Goal: Transaction & Acquisition: Purchase product/service

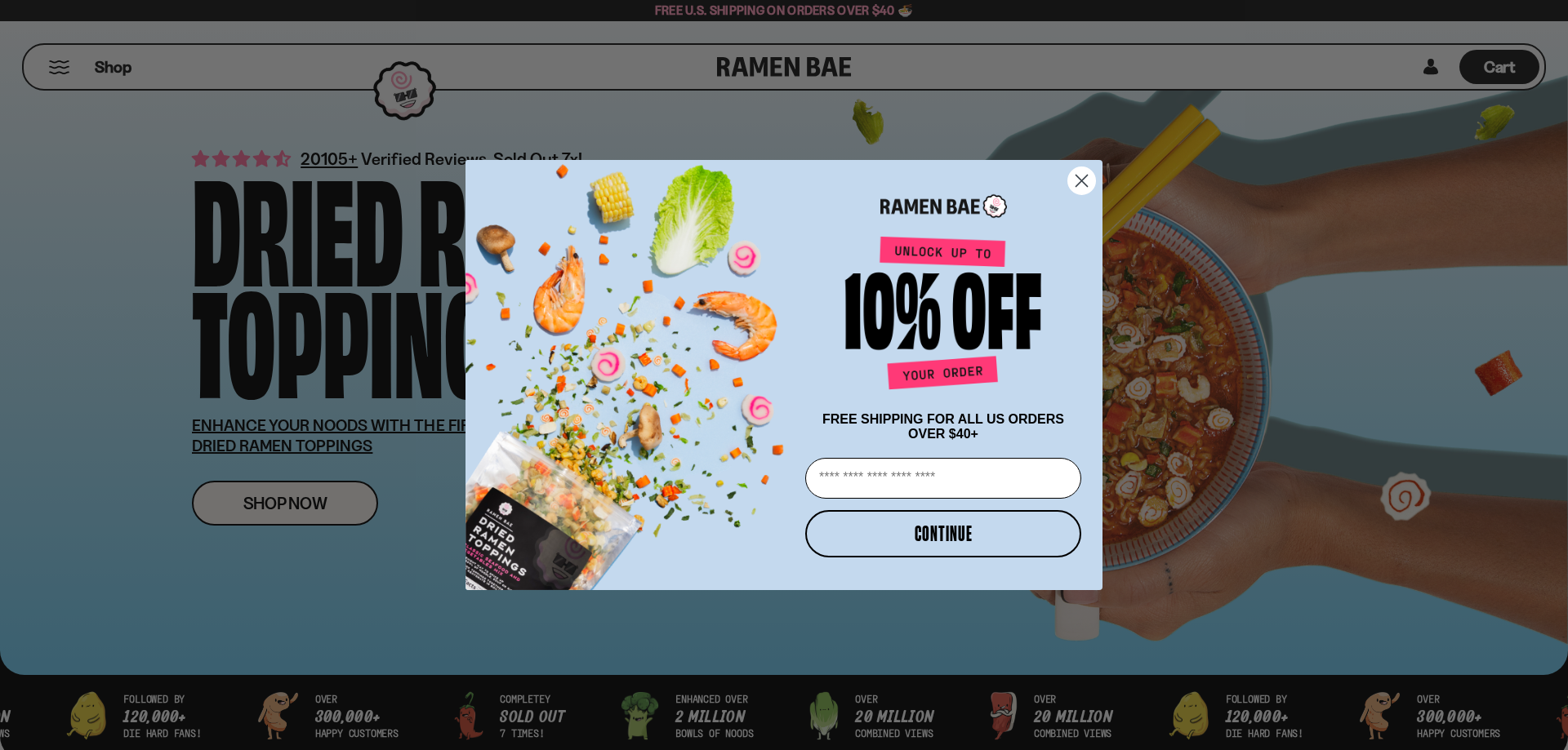
click at [1086, 177] on circle "Close dialog" at bounding box center [1081, 180] width 27 height 27
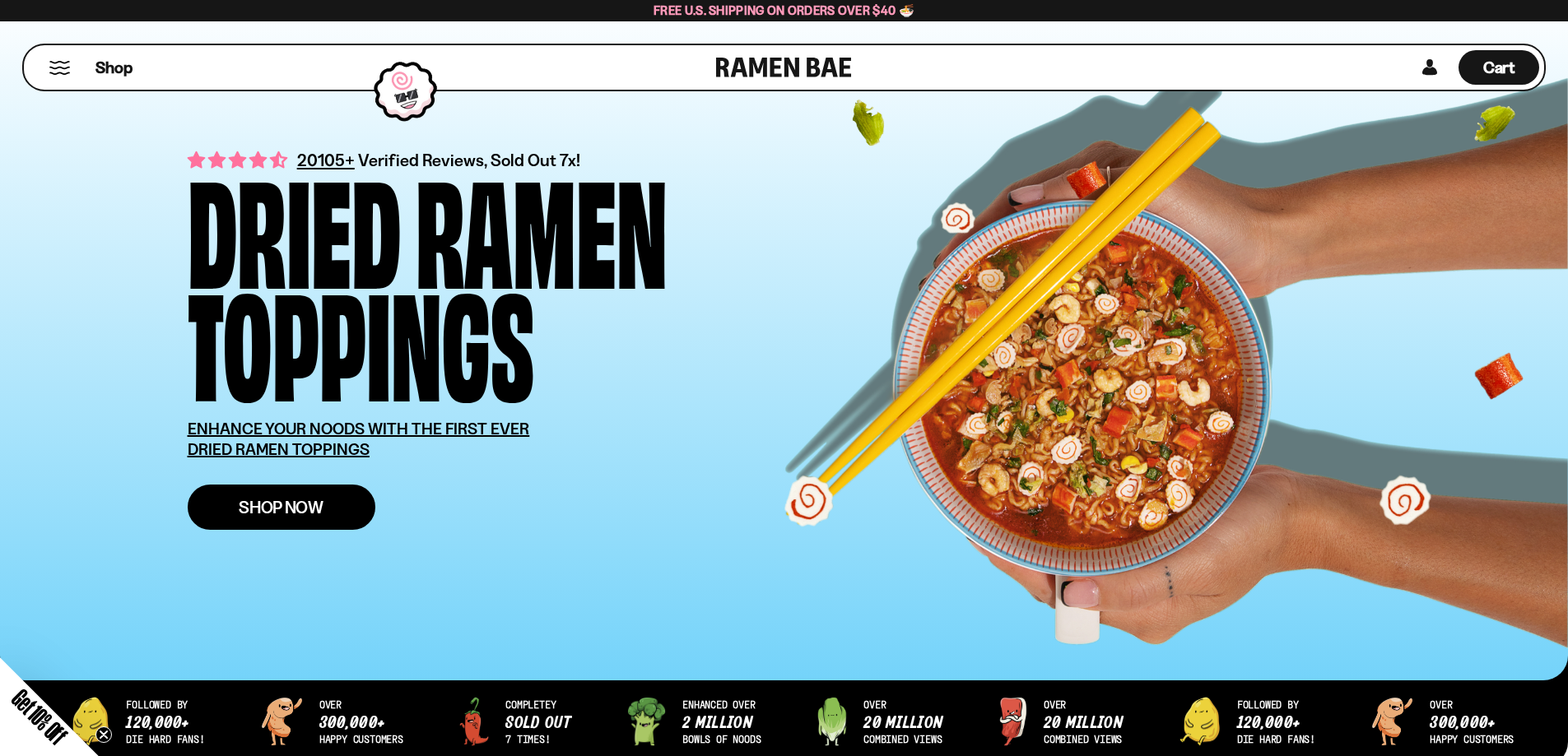
click at [284, 505] on span "Shop Now" at bounding box center [281, 507] width 84 height 17
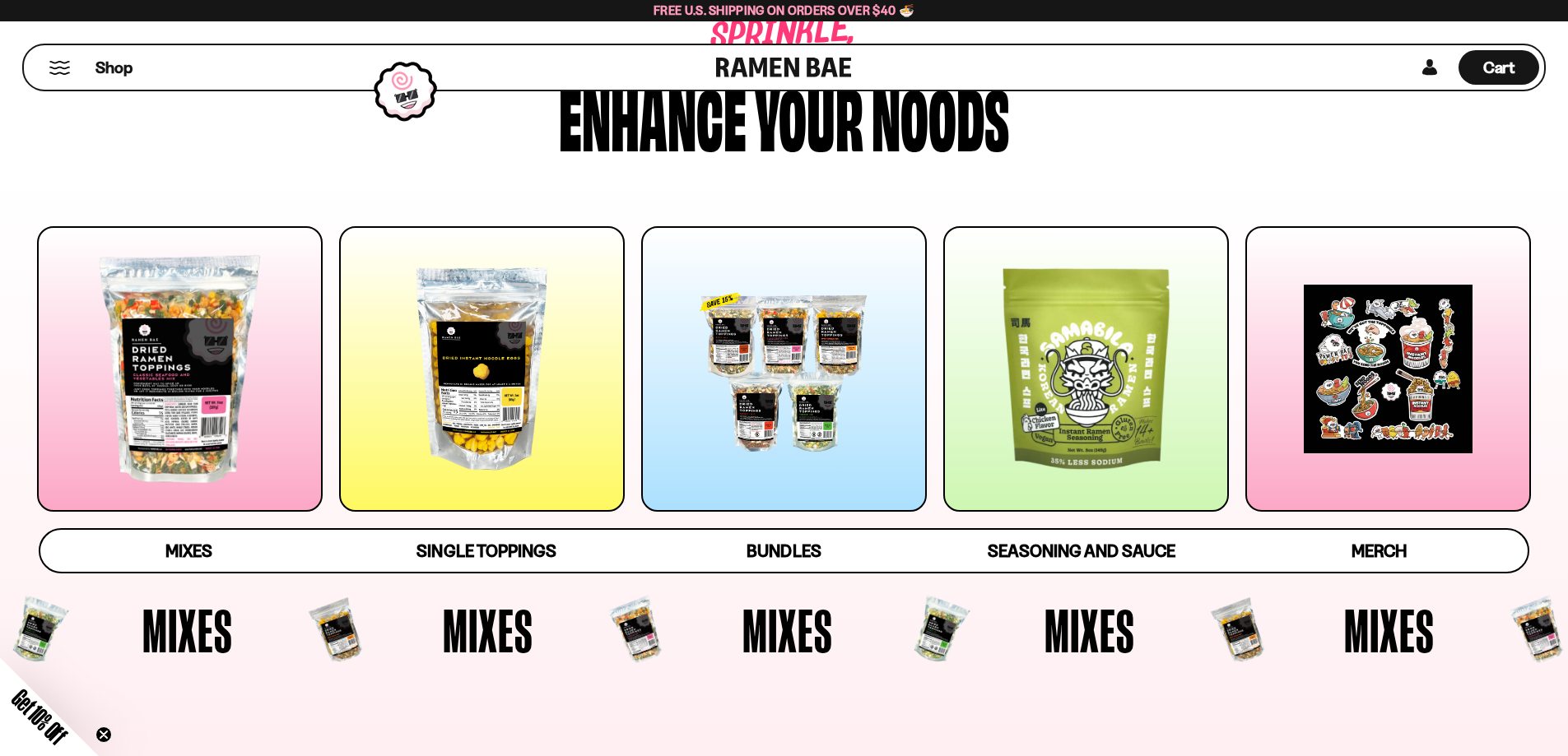
scroll to position [82, 0]
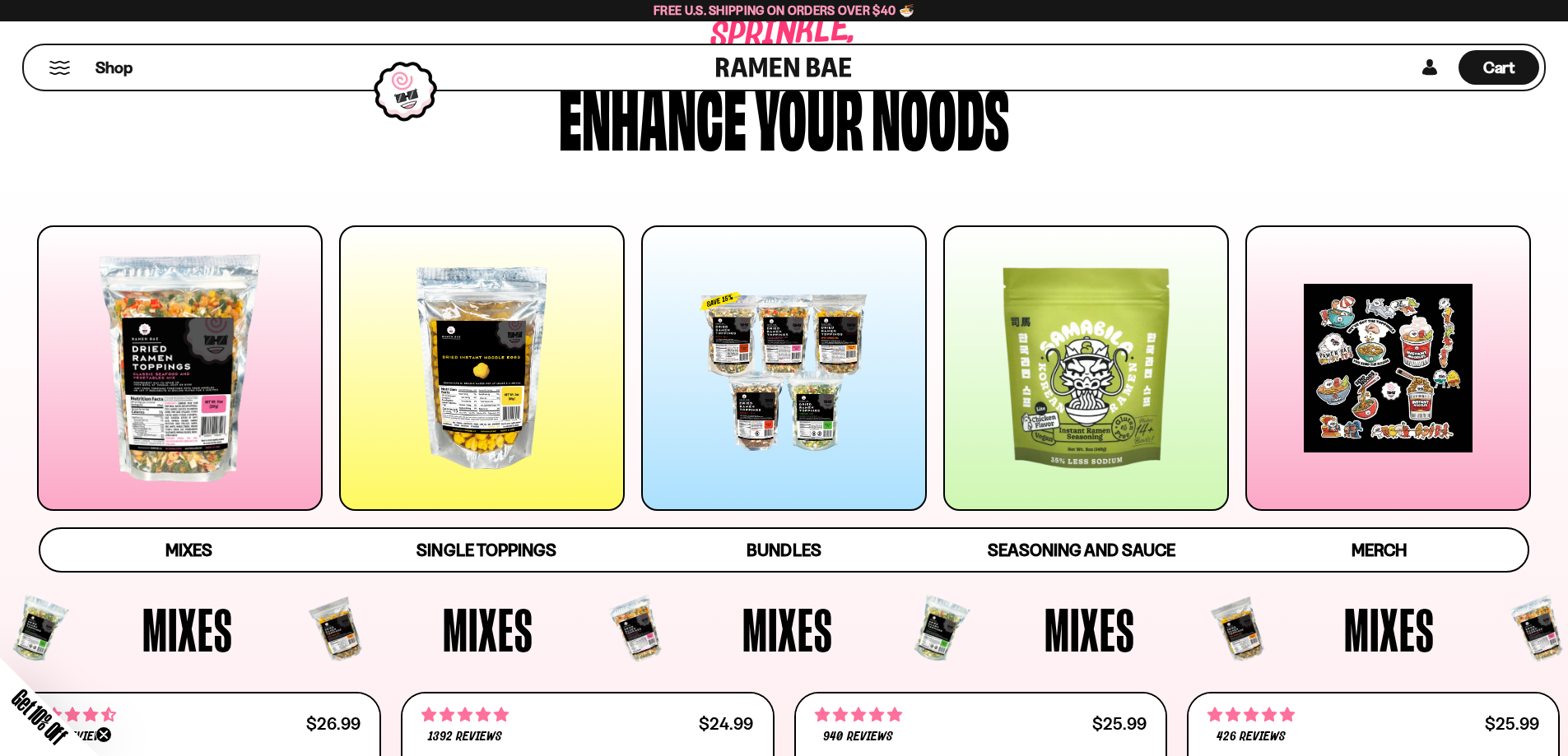
click at [173, 394] on div at bounding box center [180, 368] width 286 height 286
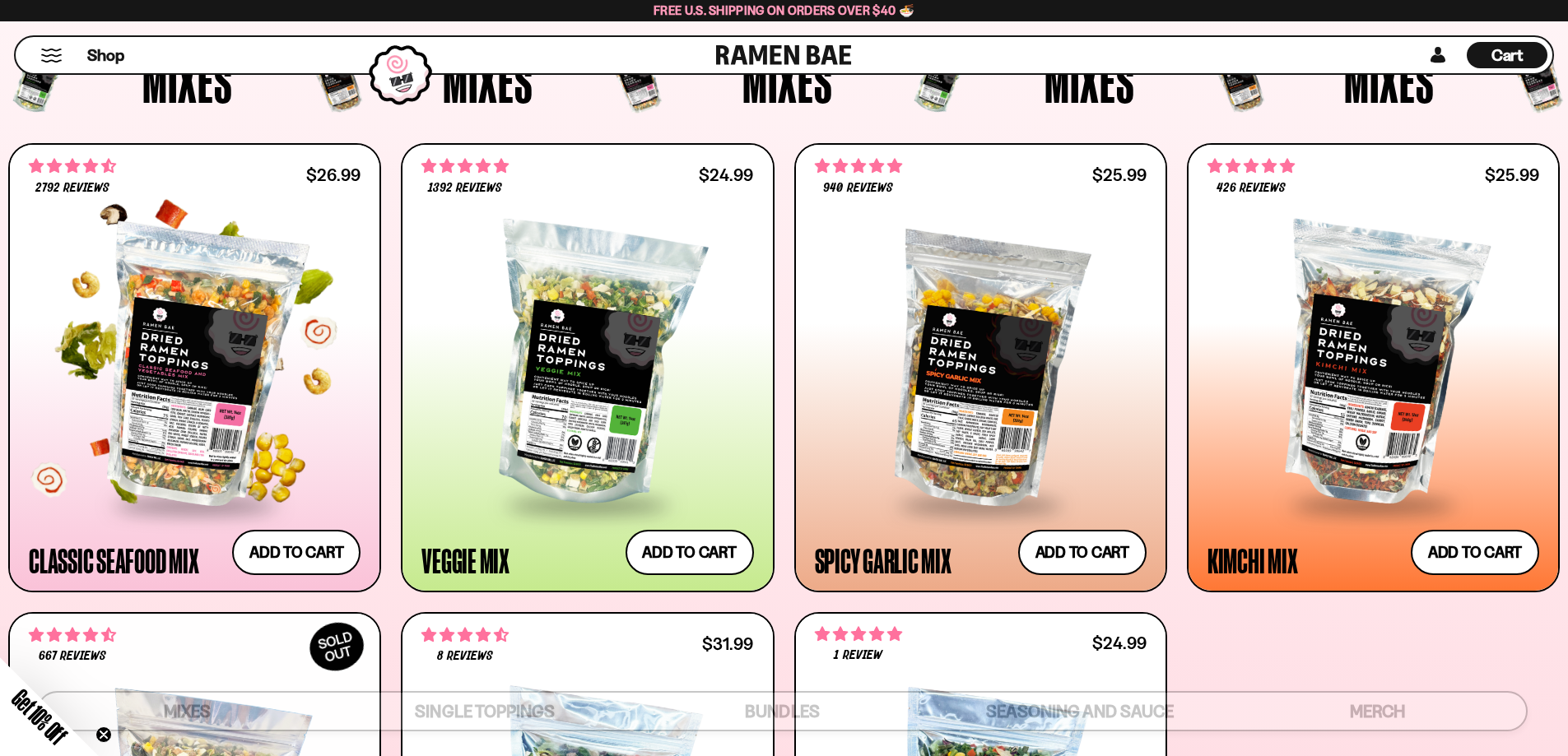
scroll to position [593, 0]
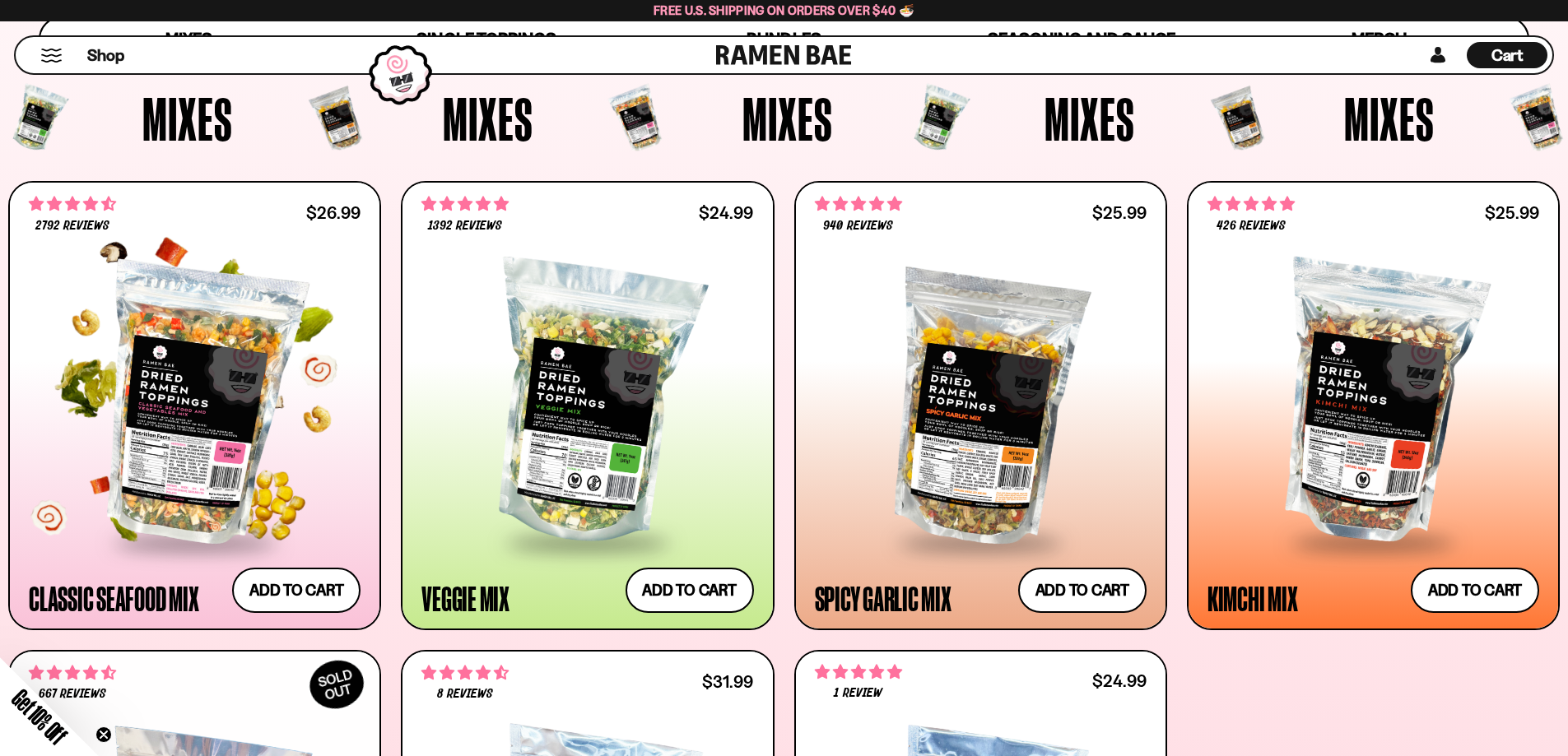
click at [228, 403] on div at bounding box center [195, 404] width 331 height 275
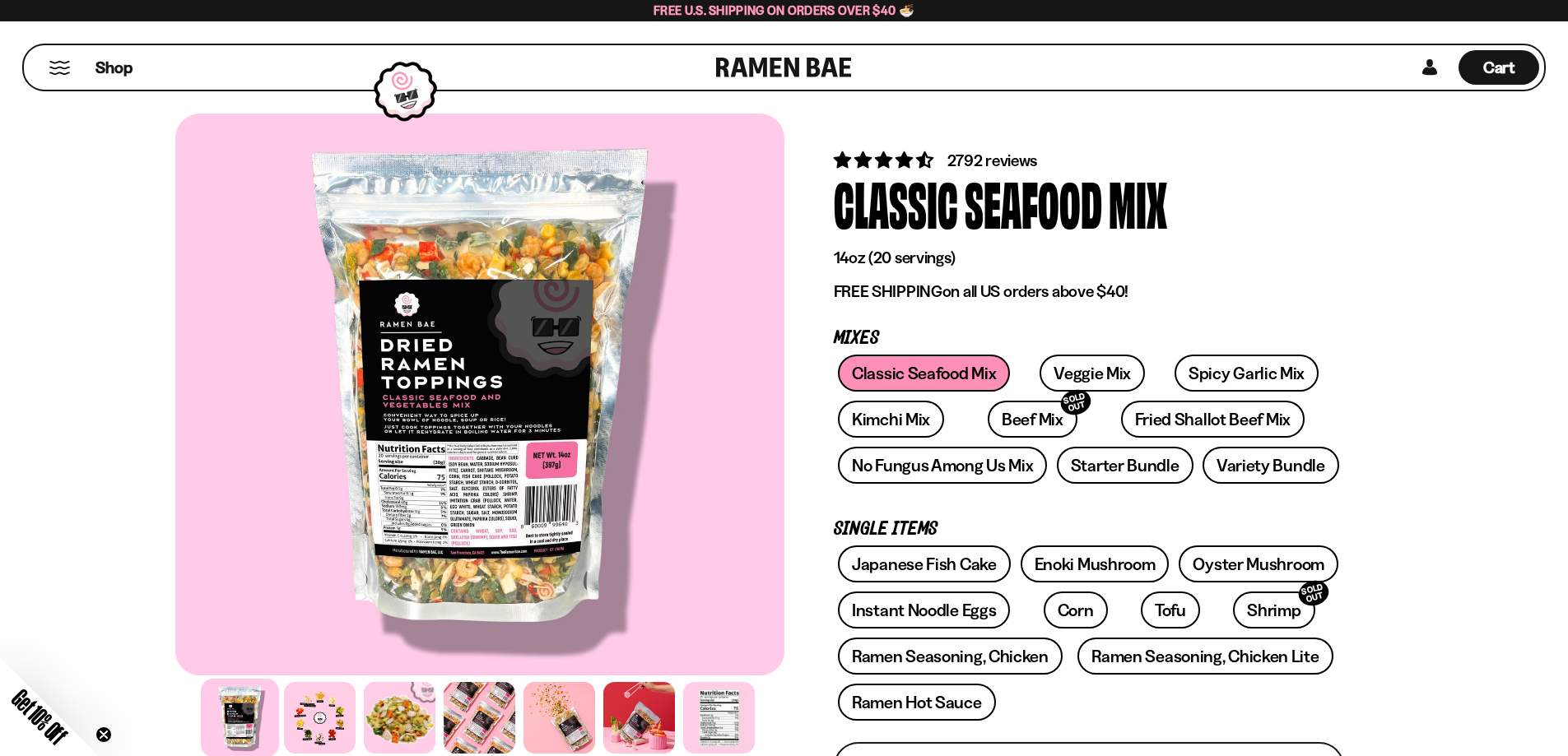
click at [454, 467] on div at bounding box center [480, 394] width 609 height 563
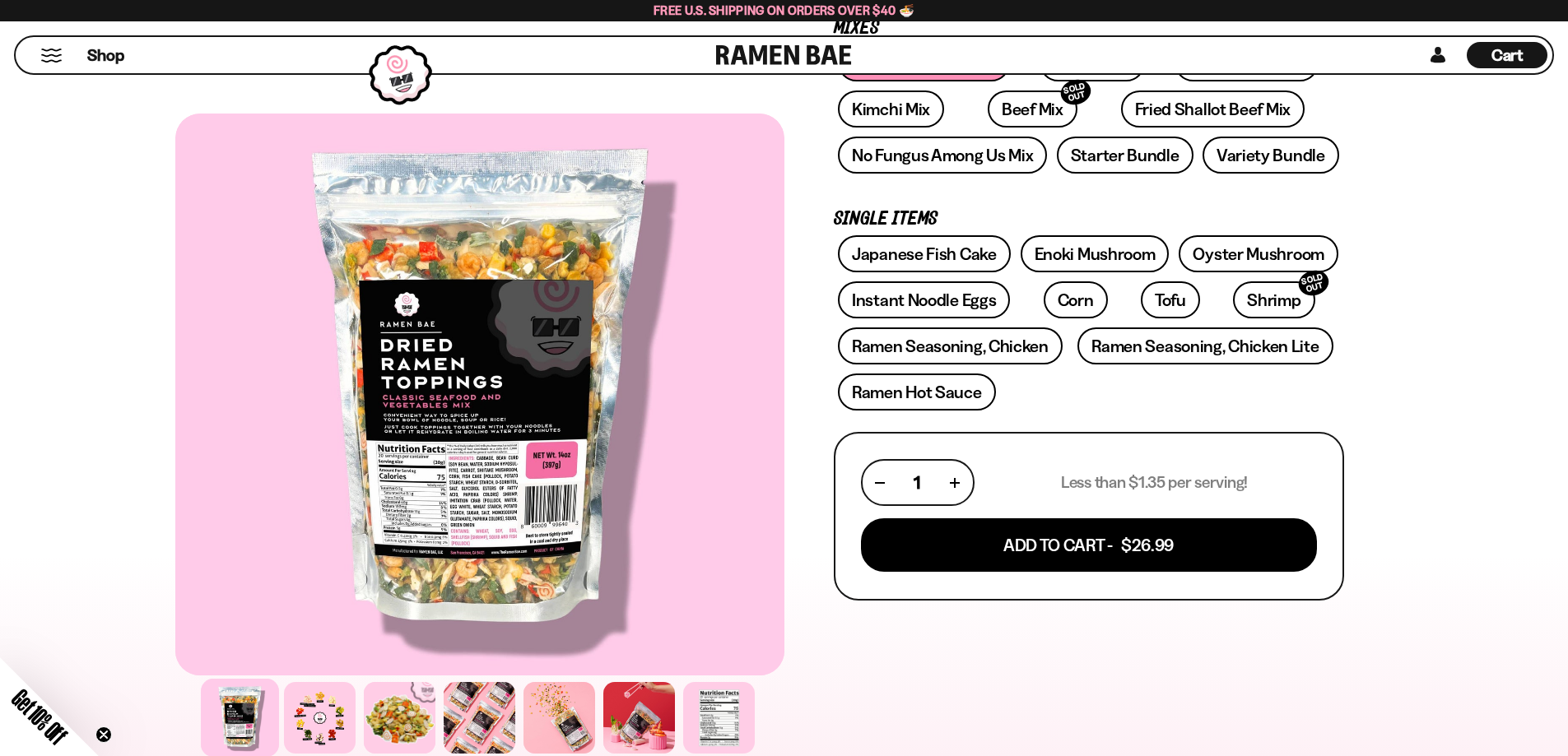
scroll to position [329, 0]
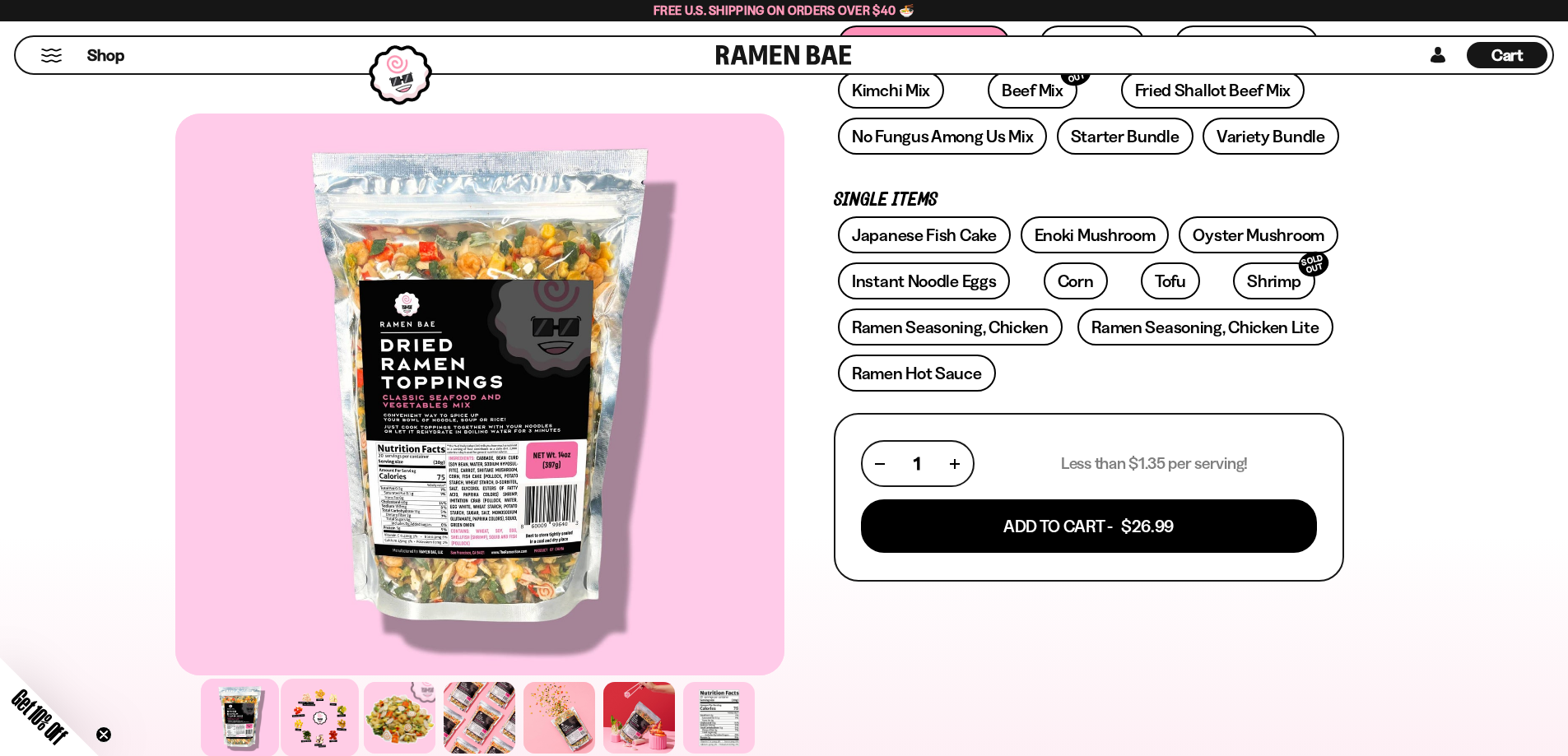
click at [321, 724] on div at bounding box center [320, 717] width 78 height 78
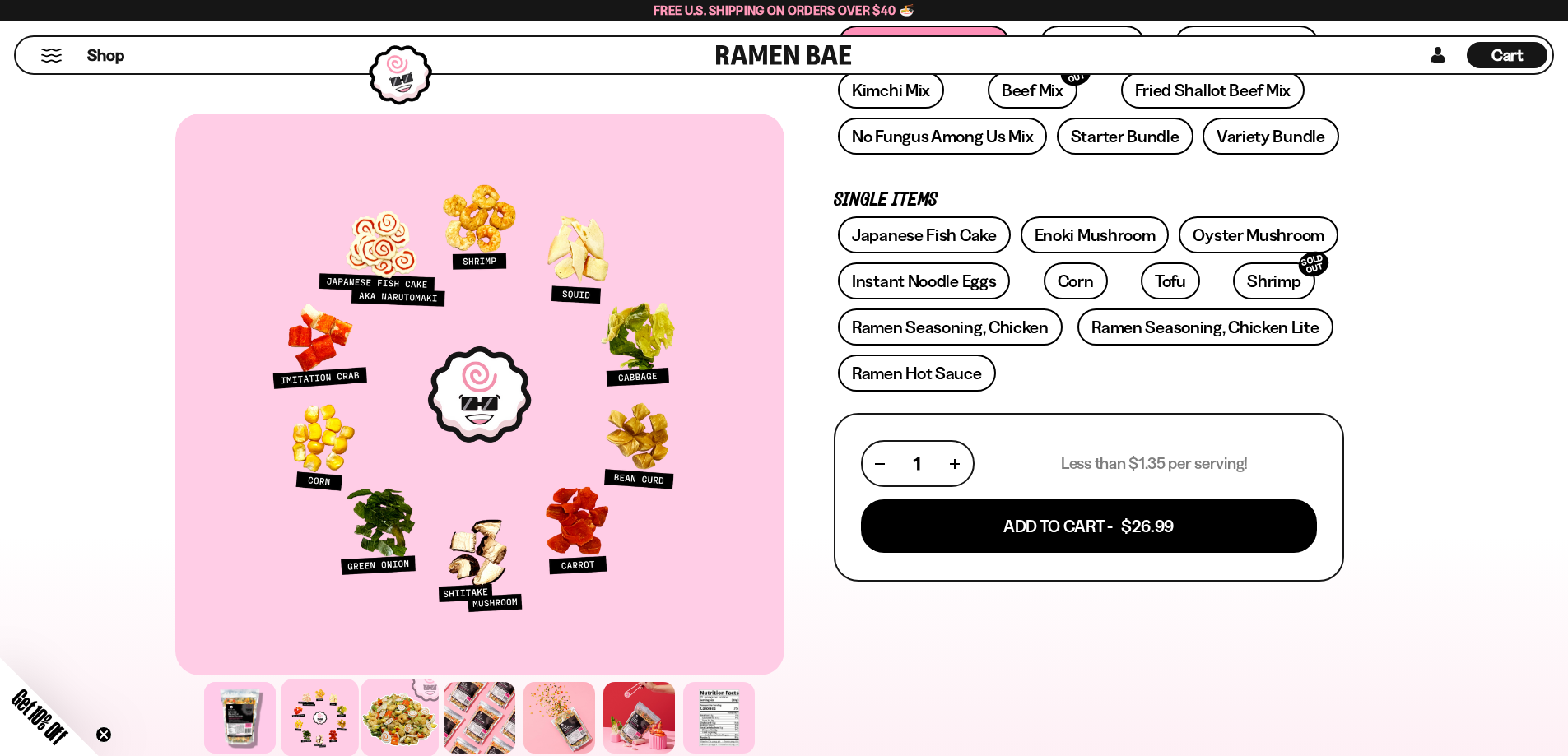
click at [398, 719] on div at bounding box center [399, 717] width 78 height 78
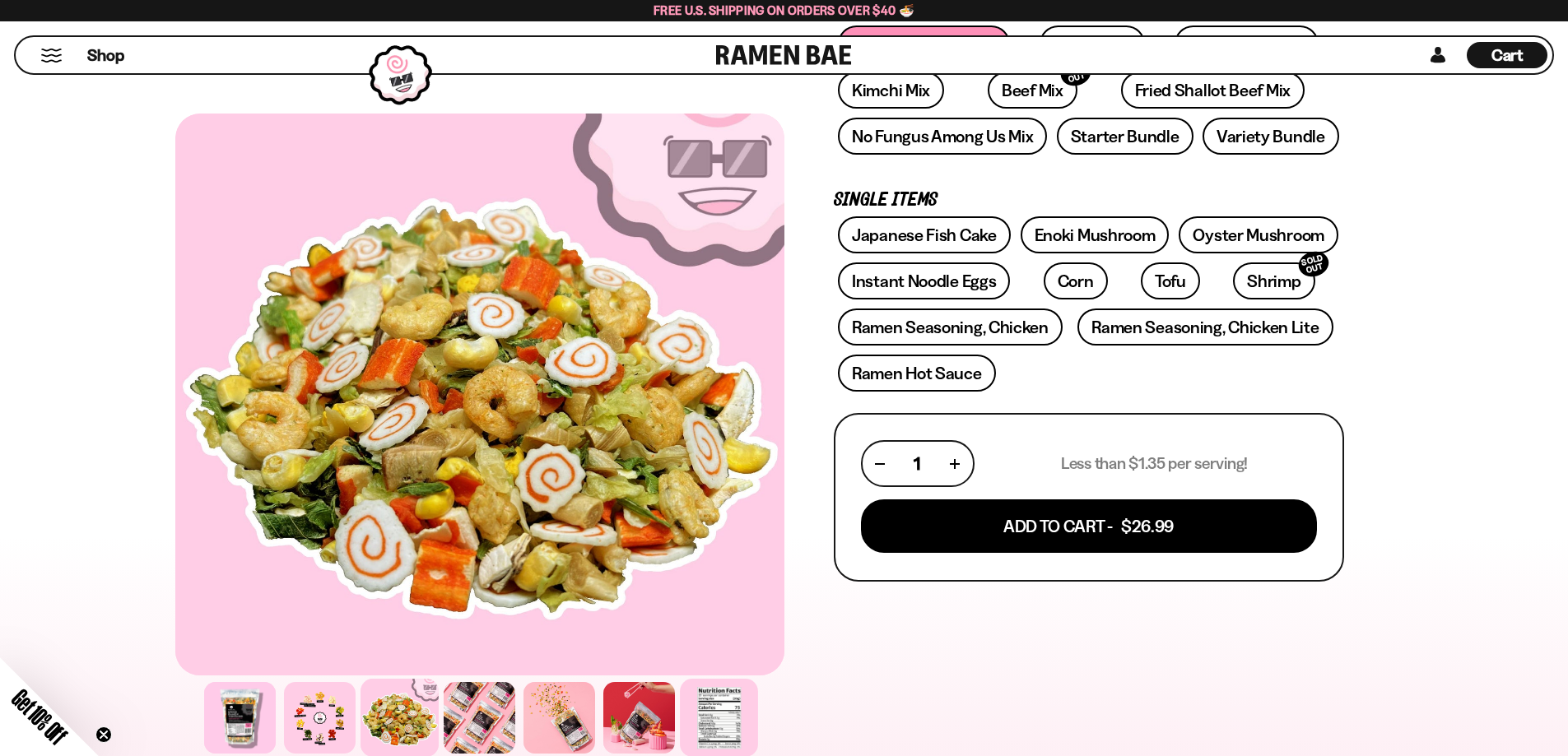
click at [725, 715] on div at bounding box center [719, 717] width 78 height 78
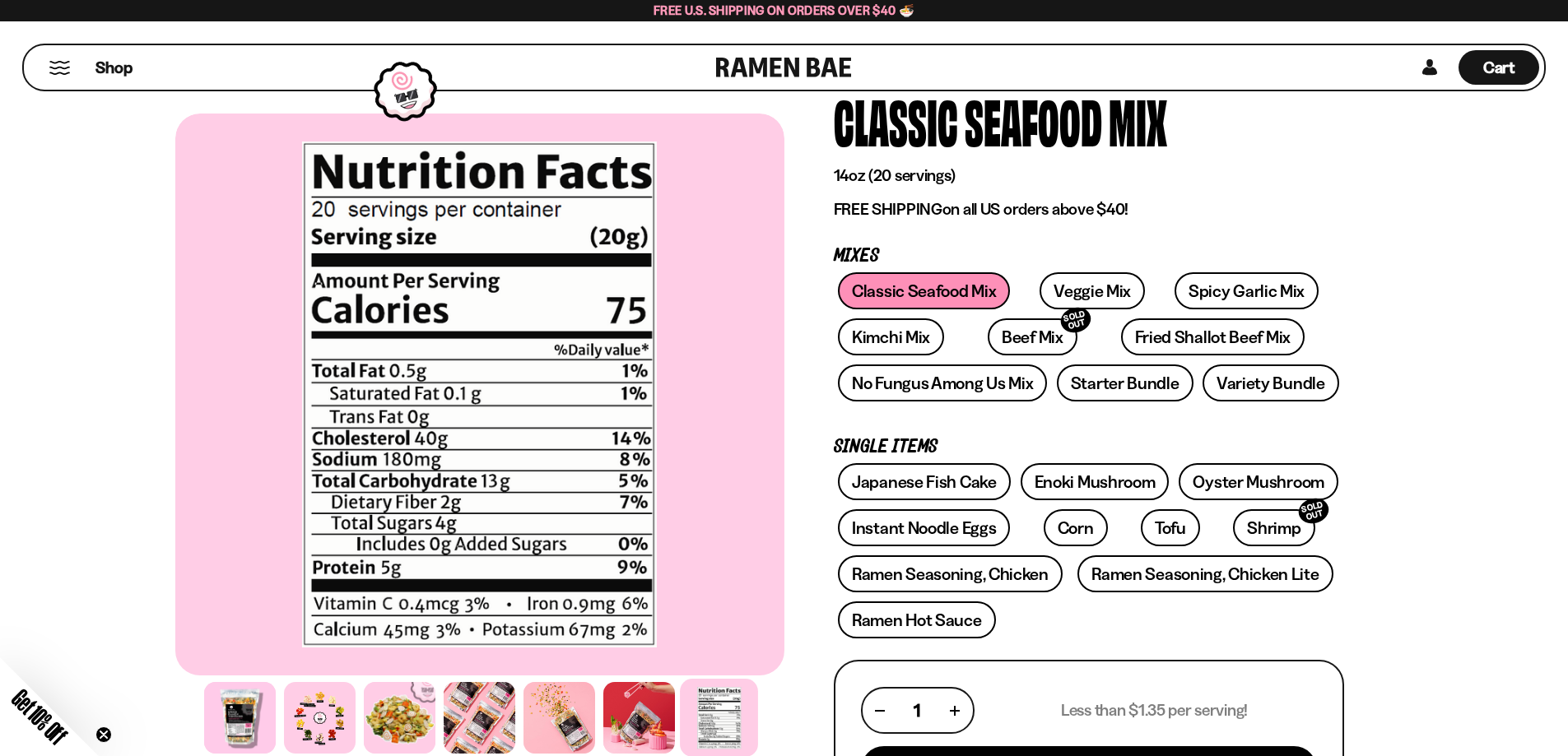
scroll to position [0, 0]
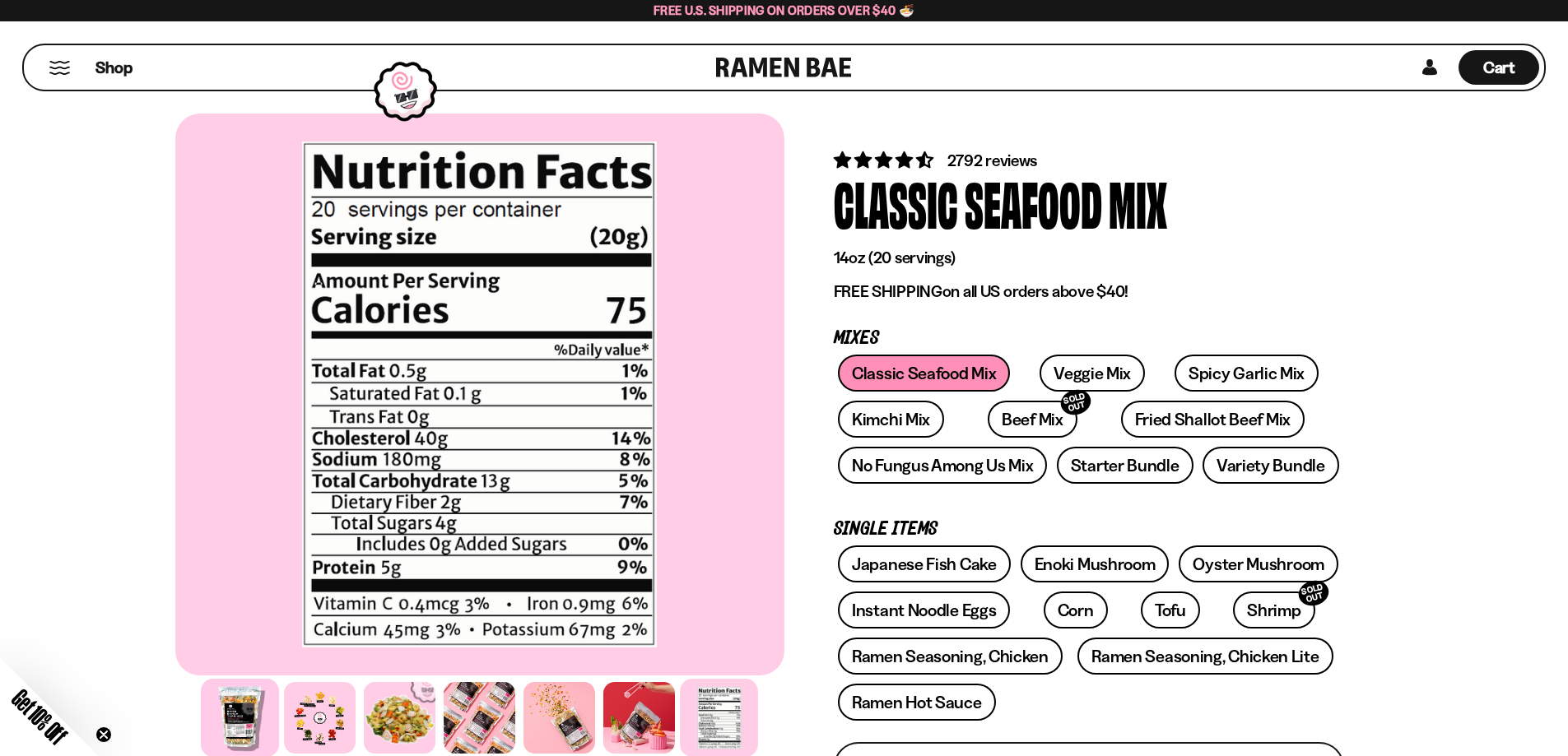
click at [244, 730] on div at bounding box center [239, 717] width 78 height 78
